Goal: Find specific page/section: Find specific page/section

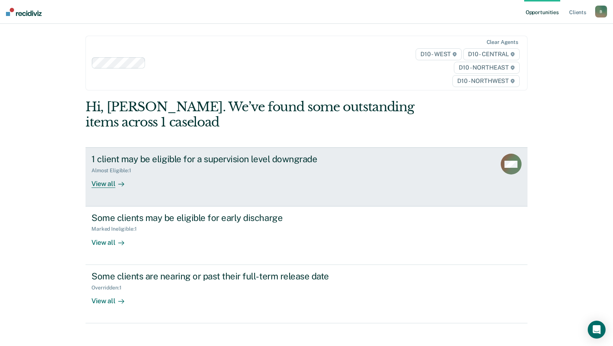
click at [110, 185] on div "View all" at bounding box center [112, 181] width 42 height 14
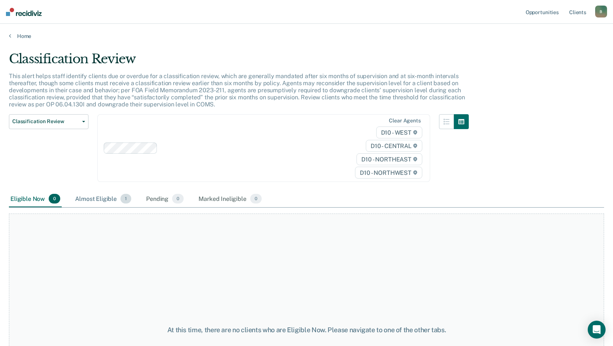
click at [103, 202] on div "Almost Eligible 1" at bounding box center [103, 199] width 59 height 16
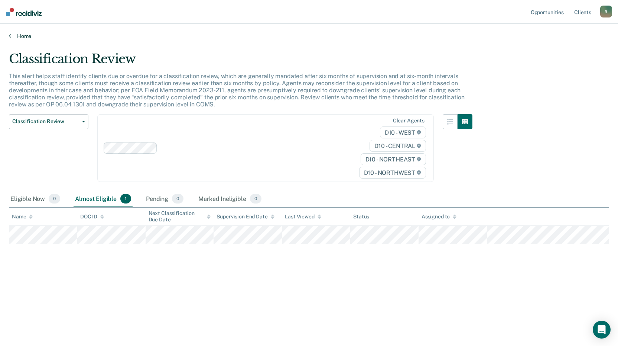
click at [25, 34] on link "Home" at bounding box center [309, 36] width 600 height 7
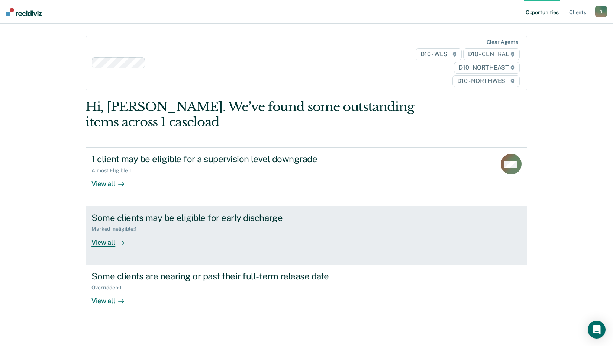
click at [104, 243] on div "View all" at bounding box center [112, 239] width 42 height 14
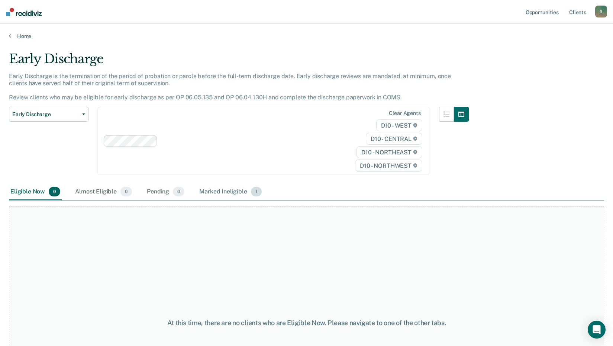
click at [213, 196] on div "Marked Ineligible 1" at bounding box center [230, 192] width 65 height 16
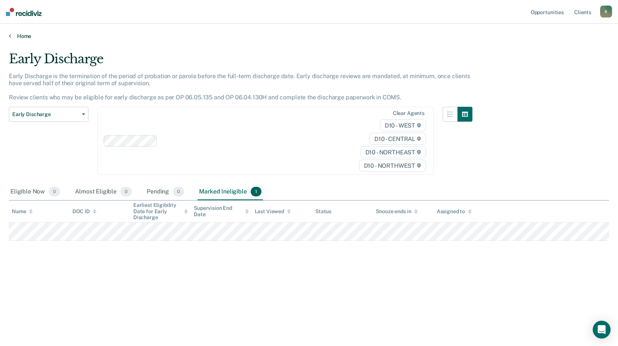
click at [12, 34] on link "Home" at bounding box center [309, 36] width 600 height 7
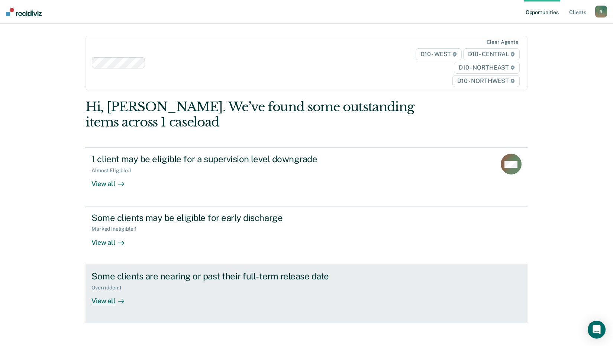
click at [108, 303] on div "View all" at bounding box center [112, 297] width 42 height 14
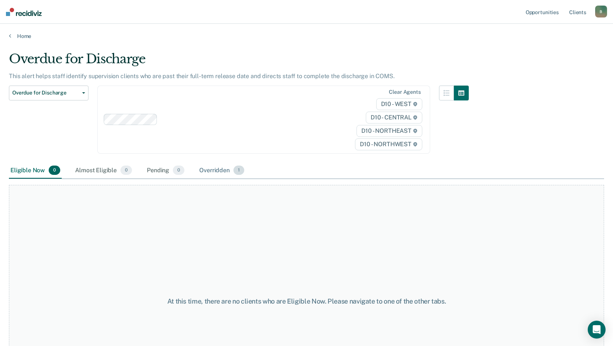
click at [218, 169] on div "Overridden 1" at bounding box center [222, 170] width 48 height 16
